Goal: Task Accomplishment & Management: Manage account settings

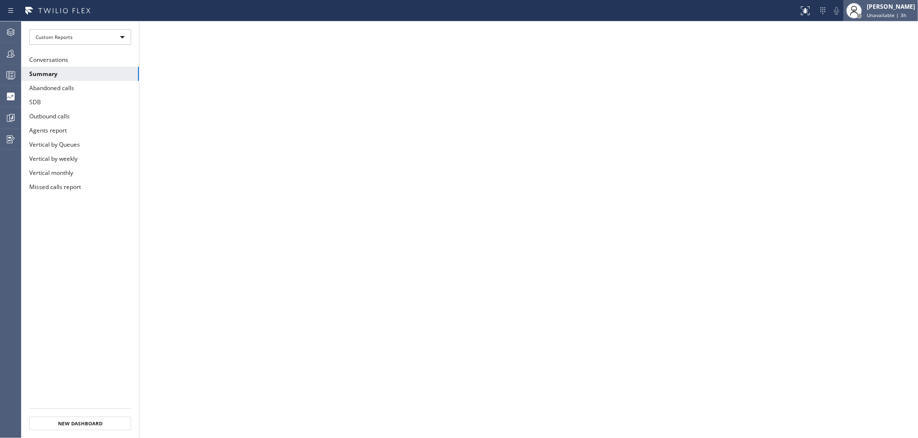
click at [892, 9] on div "[PERSON_NAME]" at bounding box center [890, 6] width 48 height 8
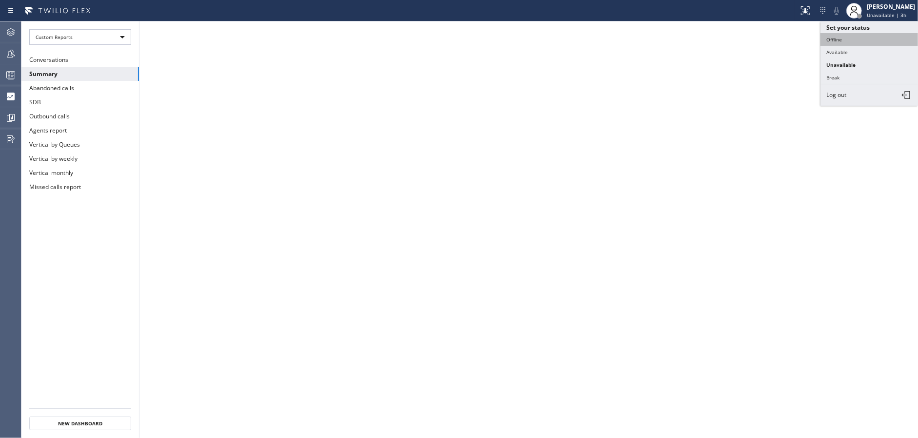
click at [877, 36] on button "Offline" at bounding box center [868, 39] width 97 height 13
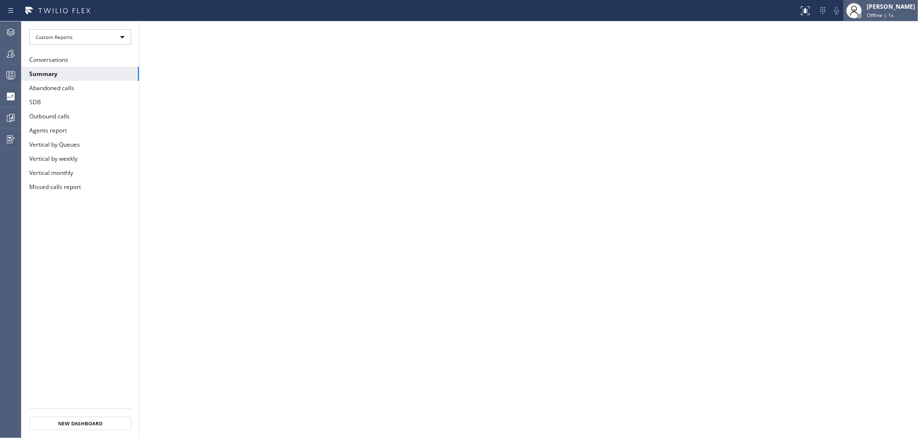
click at [893, 15] on span "Offline | 1s" at bounding box center [879, 15] width 27 height 7
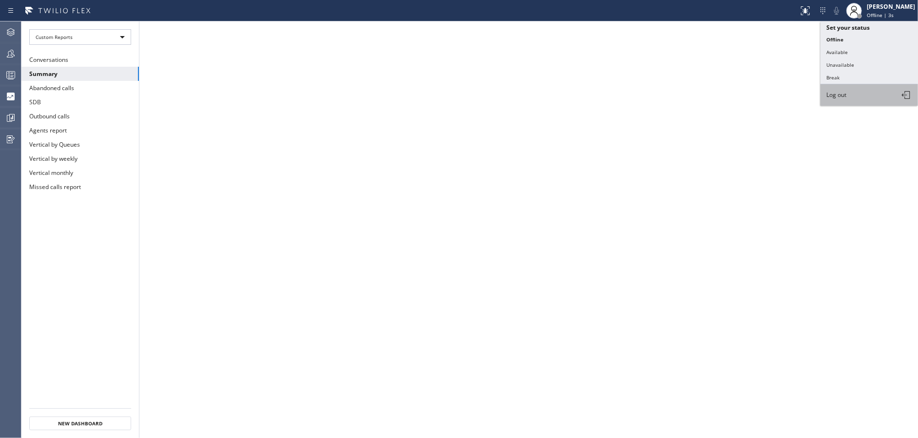
click at [871, 91] on button "Log out" at bounding box center [868, 94] width 97 height 21
